Goal: Complete application form

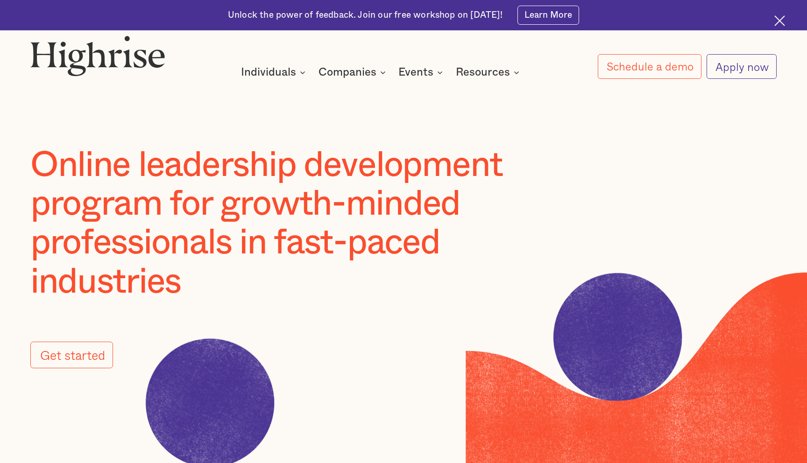
click at [760, 66] on link "Apply now" at bounding box center [742, 66] width 70 height 25
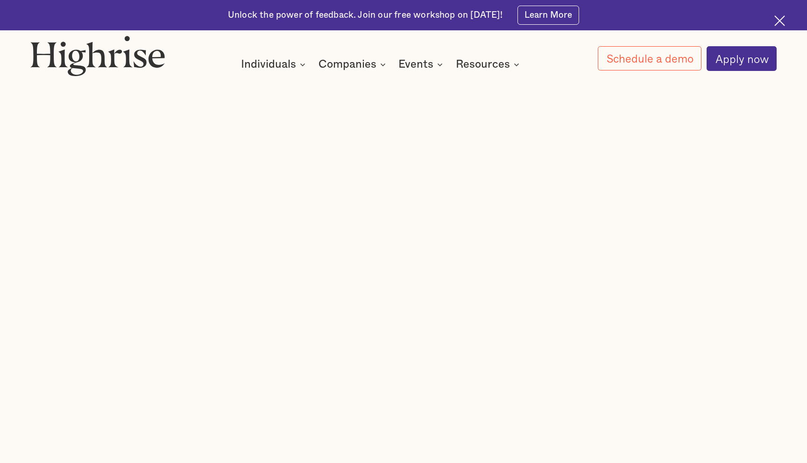
click at [128, 73] on img at bounding box center [97, 55] width 135 height 41
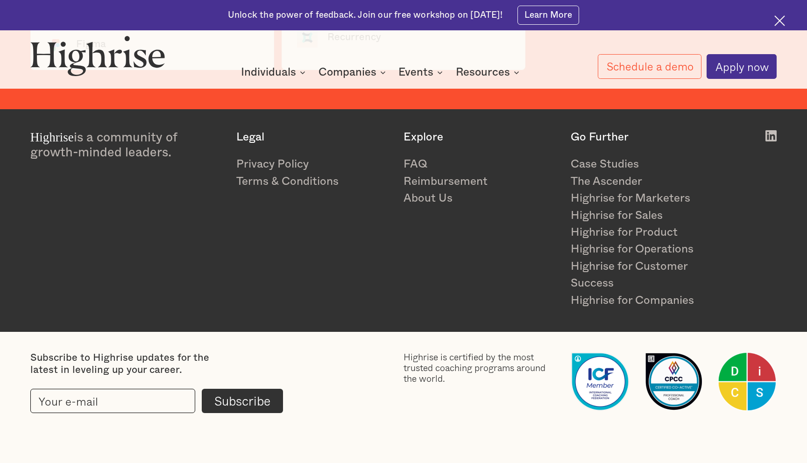
scroll to position [2384, 0]
click at [442, 200] on link "About Us" at bounding box center [481, 198] width 155 height 17
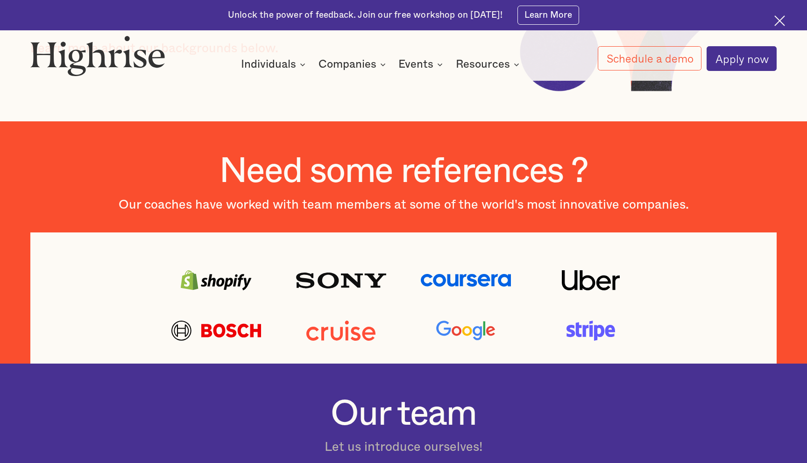
scroll to position [198, 0]
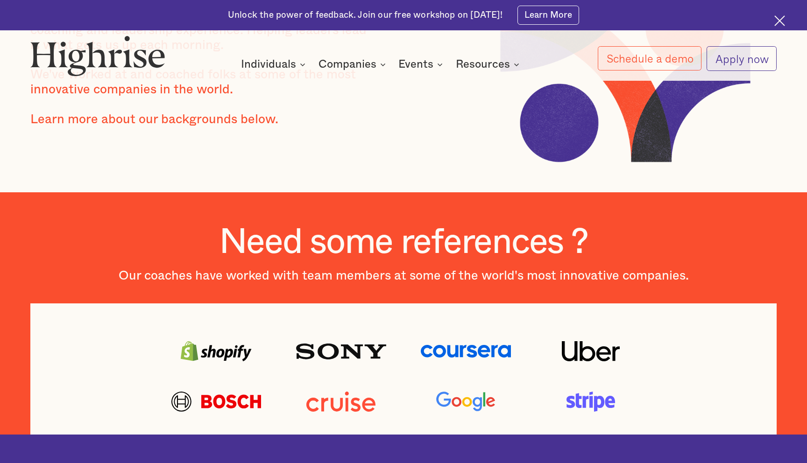
click at [731, 55] on link "Apply now" at bounding box center [742, 58] width 70 height 25
